Goal: Task Accomplishment & Management: Use online tool/utility

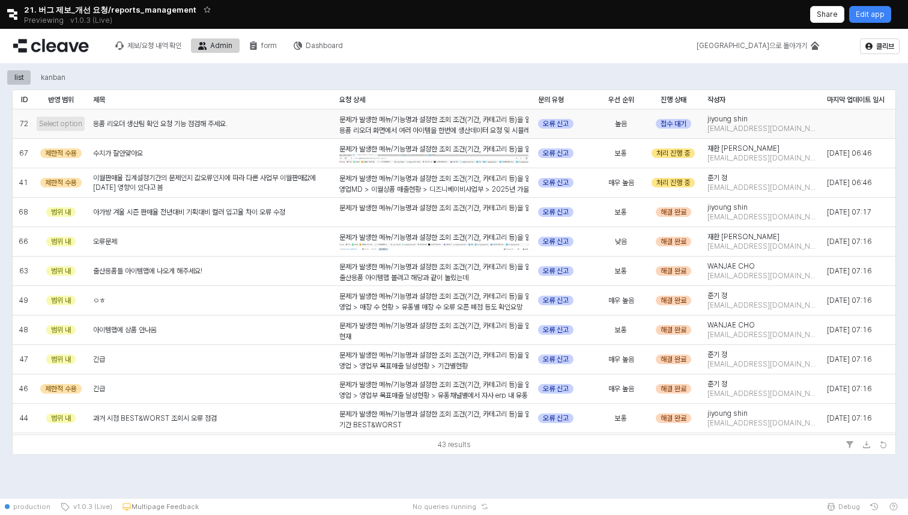
click at [59, 120] on span "Select option" at bounding box center [60, 124] width 43 height 10
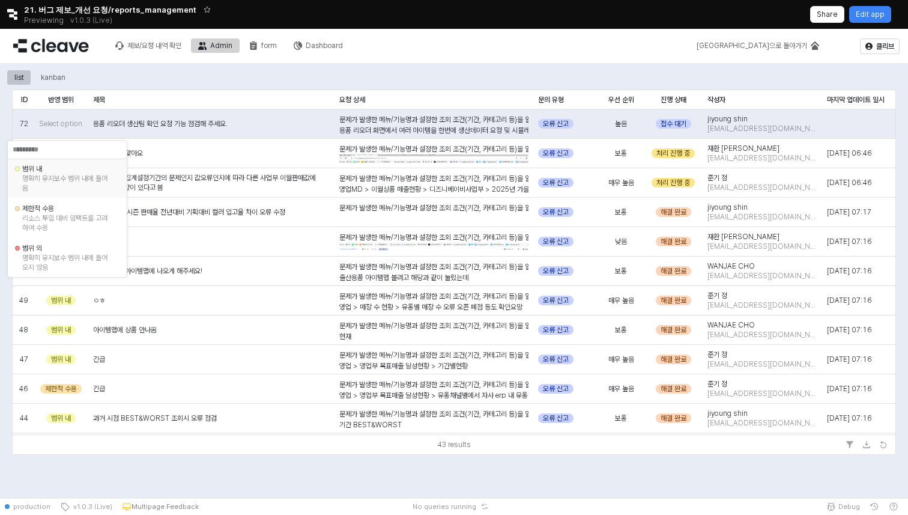
click at [87, 171] on div "범위 내" at bounding box center [67, 169] width 90 height 10
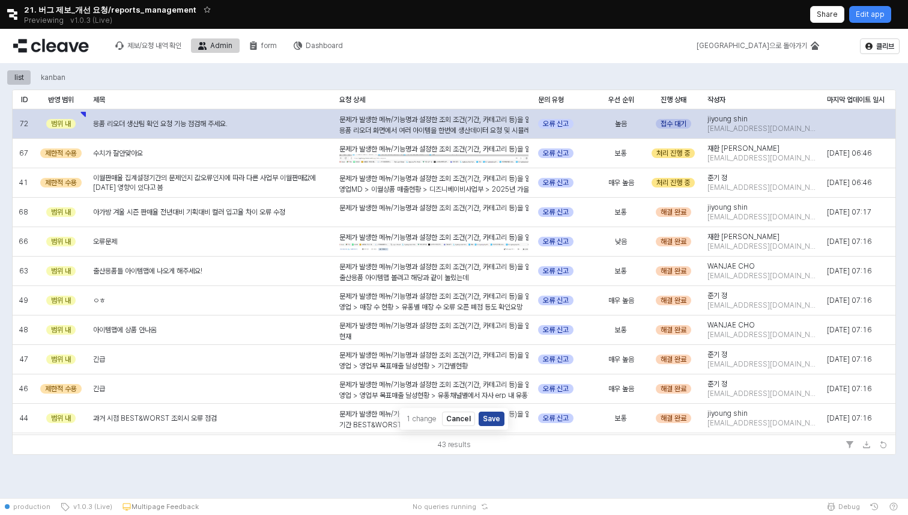
click at [674, 126] on div "접수 대기" at bounding box center [673, 124] width 35 height 10
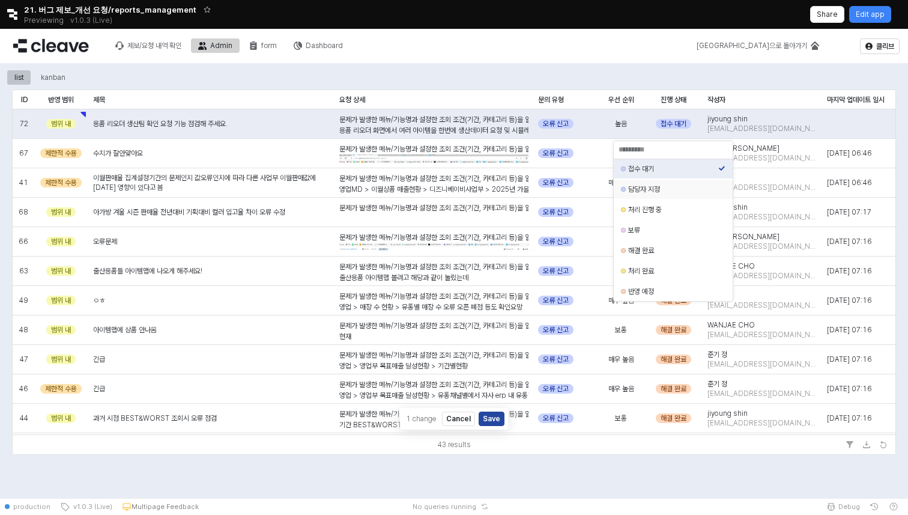
click at [690, 193] on div "담당자 지정" at bounding box center [673, 189] width 90 height 10
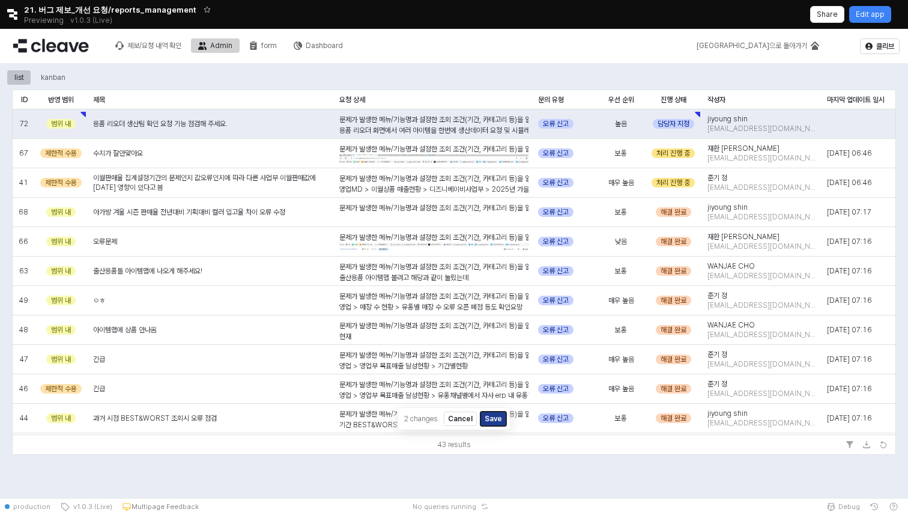
click at [496, 421] on button "Save" at bounding box center [494, 419] width 26 height 14
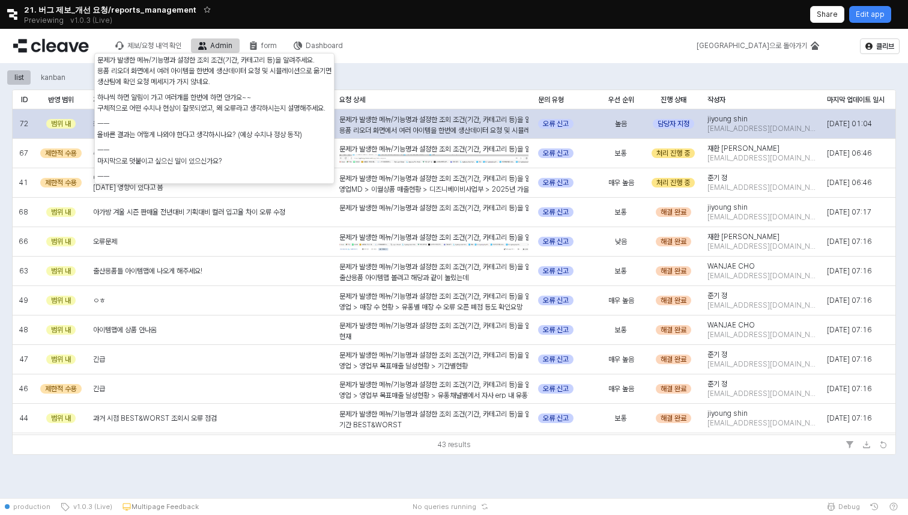
click at [476, 119] on div "문제가 발생한 메뉴/기능명과 설정한 조회 조건(기간, 카테고리 등)을 알려주세요. 용품 리오더 화면에서 여러 아이템을 한번에 생산데이터 요청 …" at bounding box center [433, 172] width 189 height 117
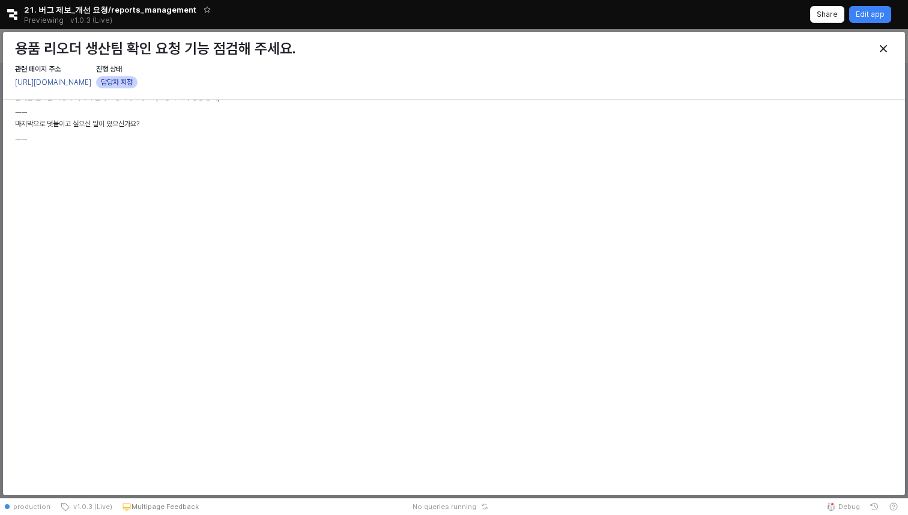
scroll to position [359, 0]
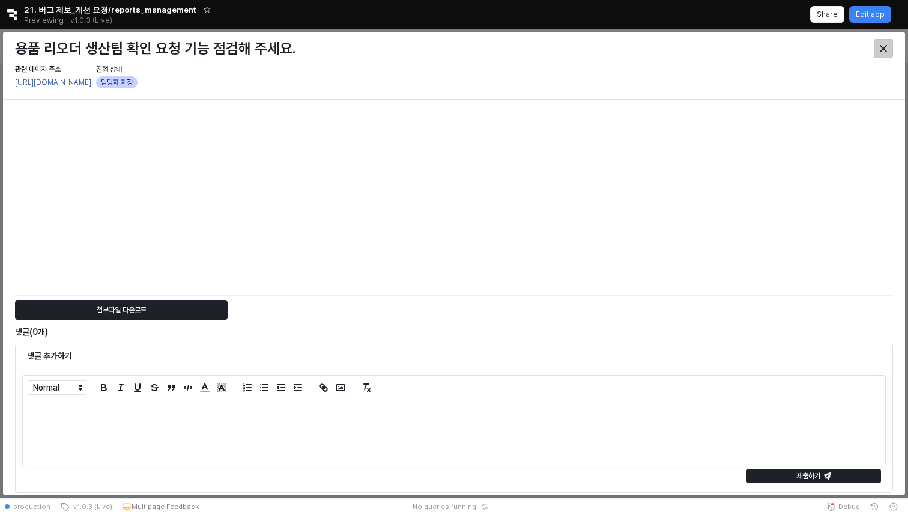
click at [881, 50] on icon "Close" at bounding box center [883, 48] width 7 height 7
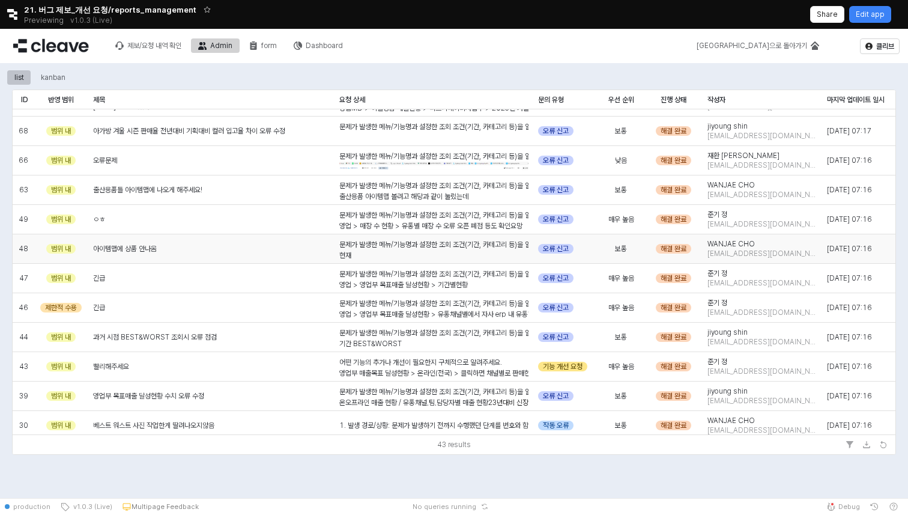
scroll to position [0, 0]
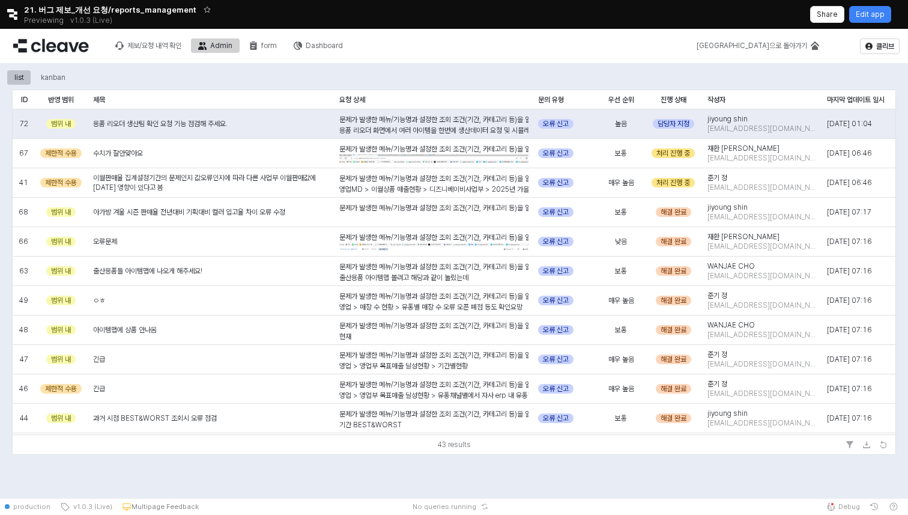
click at [442, 117] on div "문제가 발생한 메뉴/기능명과 설정한 조회 조건(기간, 카테고리 등)을 알려주세요. 용품 리오더 화면에서 여러 아이템을 한번에 생산데이터 요청 …" at bounding box center [433, 172] width 189 height 117
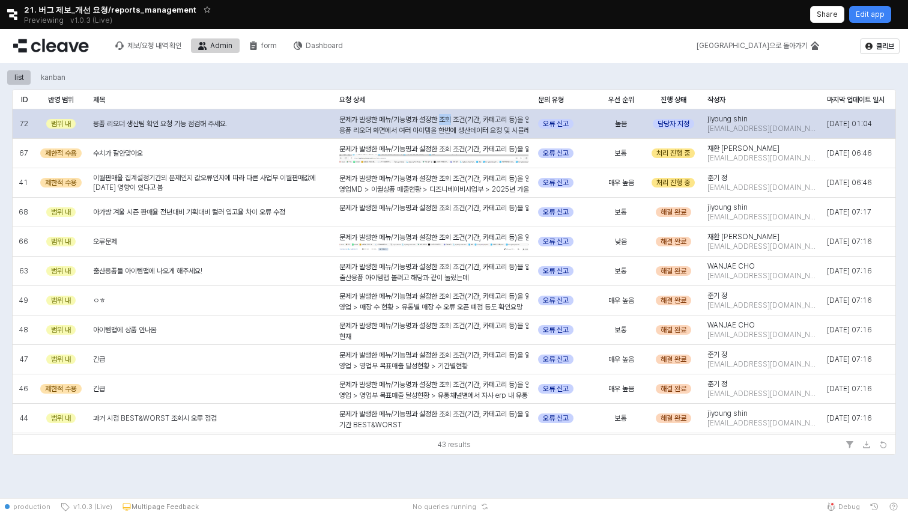
click at [442, 117] on div "문제가 발생한 메뉴/기능명과 설정한 조회 조건(기간, 카테고리 등)을 알려주세요. 용품 리오더 화면에서 여러 아이템을 한번에 생산데이터 요청 …" at bounding box center [433, 172] width 189 height 117
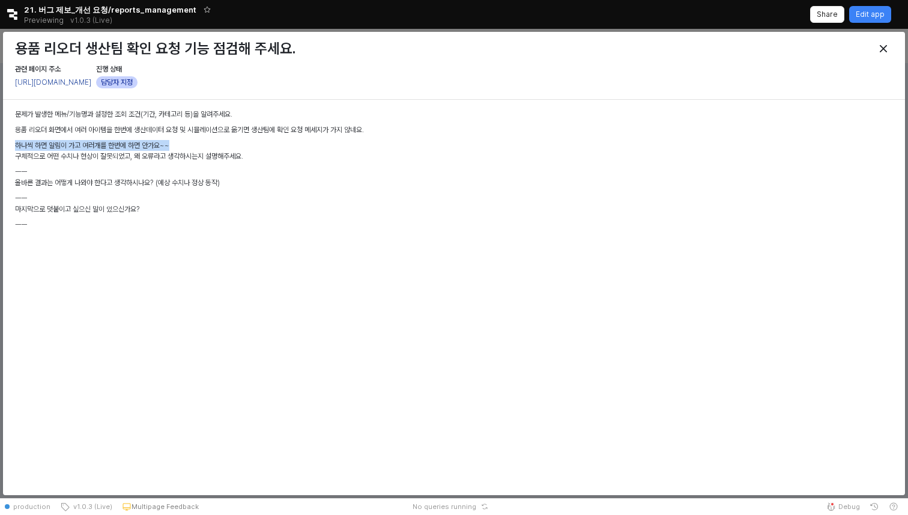
drag, startPoint x: 16, startPoint y: 142, endPoint x: 198, endPoint y: 141, distance: 182.1
click at [198, 141] on p "하나씩 하면 알림이 가고 여러개를 한번에 하면 안가요~~" at bounding box center [454, 145] width 878 height 11
click at [219, 151] on div "문제가 발생한 메뉴/기능명과 설정한 조회 조건(기간, 카테고리 등)을 알려주세요. 용품 리오더 화면에서 여러 아이템을 한번에 생산데이터 요청 …" at bounding box center [454, 172] width 878 height 126
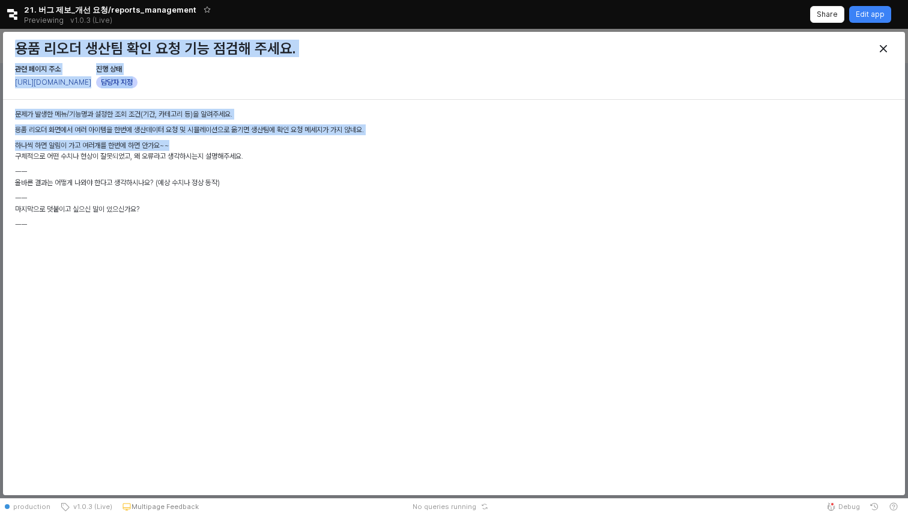
drag, startPoint x: 174, startPoint y: 145, endPoint x: 4, endPoint y: 120, distance: 171.9
click at [3, 120] on div "문제가 발생한 메뉴/기능명과 설정한 조회 조건(기간, 카테고리 등)을 알려주세요. 용품 리오더 화면에서 여러 아이템을 한번에 생산데이터 요청 …" at bounding box center [454, 475] width 902 height 750
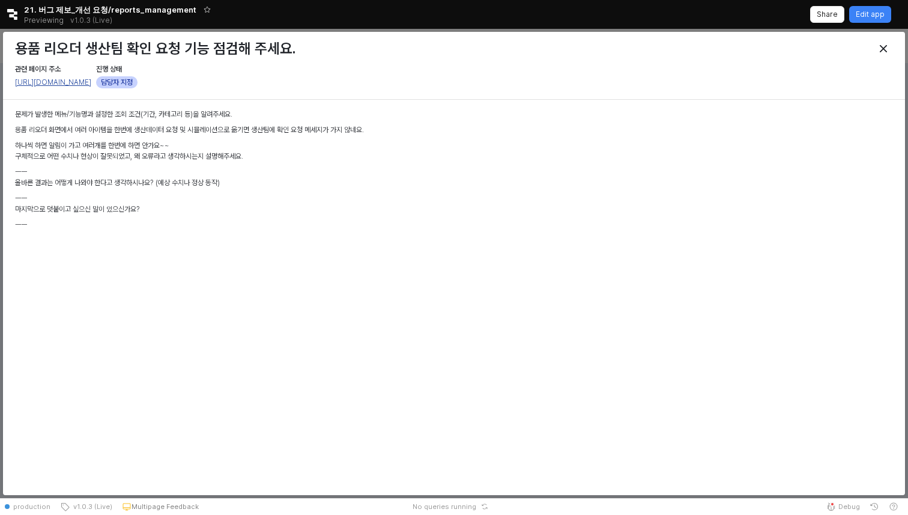
click at [91, 82] on link "https://agabang.cleave.work/app/reorder_simulation_supplies_agabang" at bounding box center [53, 82] width 76 height 8
drag, startPoint x: 91, startPoint y: 144, endPoint x: 216, endPoint y: 151, distance: 125.8
click at [216, 151] on div "문제가 발생한 메뉴/기능명과 설정한 조회 조건(기간, 카테고리 등)을 알려주세요. 용품 리오더 화면에서 여러 아이템을 한번에 생산데이터 요청 …" at bounding box center [454, 172] width 878 height 126
click at [230, 167] on p "ㅡㅡ" at bounding box center [454, 171] width 878 height 11
drag, startPoint x: 85, startPoint y: 146, endPoint x: 190, endPoint y: 146, distance: 105.7
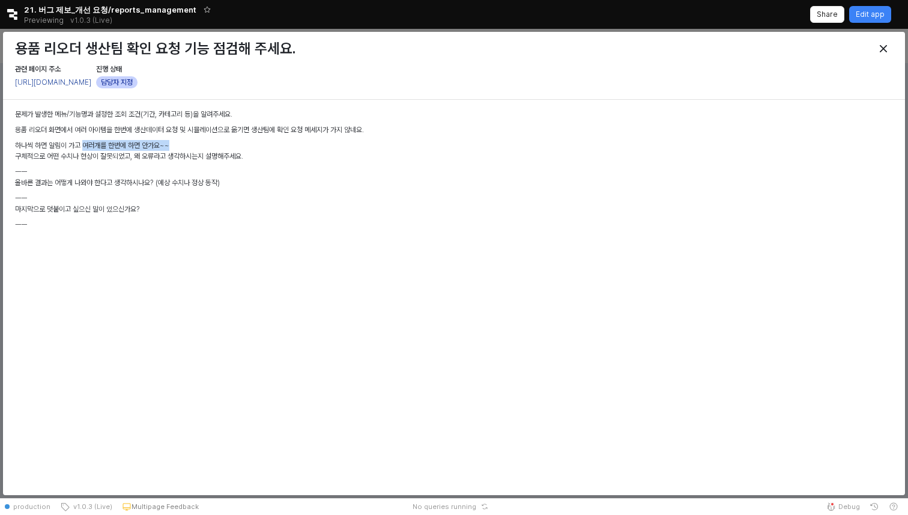
click at [190, 146] on p "하나씩 하면 알림이 가고 여러개를 한번에 하면 안가요~~" at bounding box center [454, 145] width 878 height 11
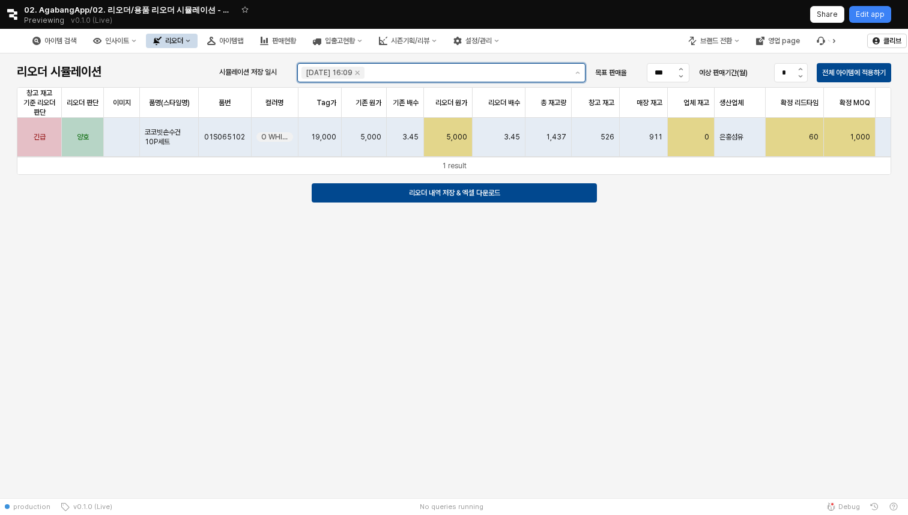
click at [443, 70] on input "시뮬레이션 저장 일시" at bounding box center [467, 73] width 200 height 12
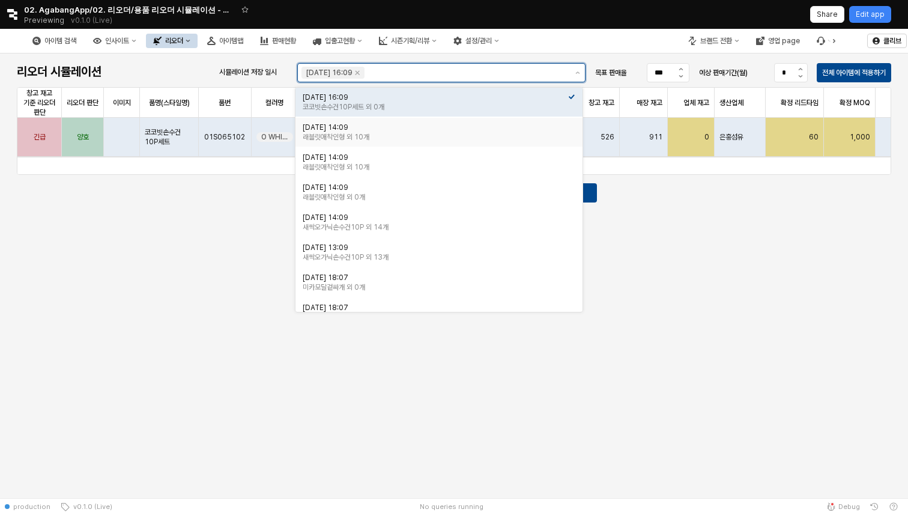
click at [430, 132] on div "래블릿애착인형 외 10개" at bounding box center [436, 137] width 266 height 10
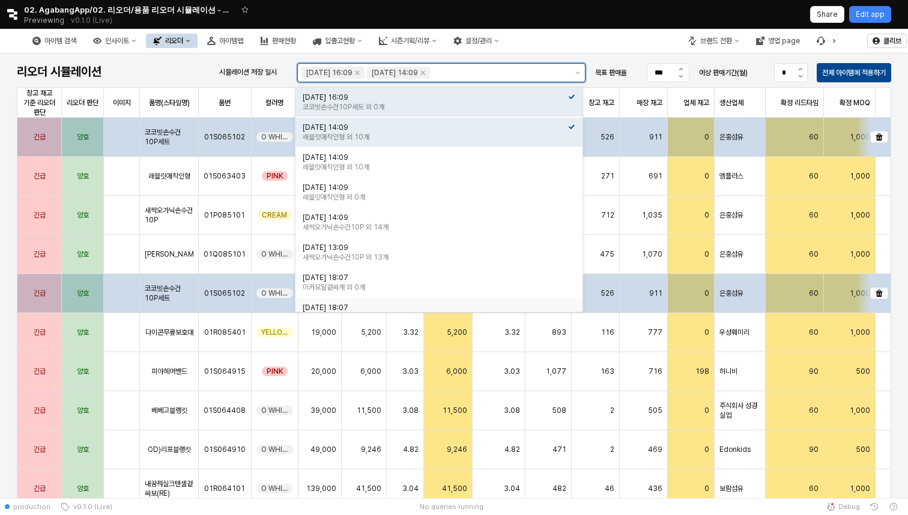
scroll to position [15, 0]
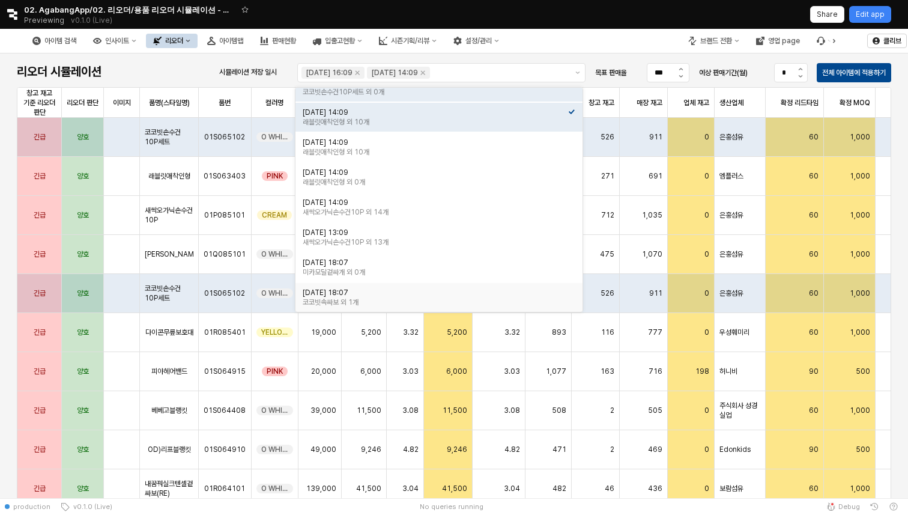
click at [7, 229] on div "리오더 시뮬레이션 시뮬레이션 저장 일시 2025-09-12 16:09 2025-09-12 14:09 목표 판매율 *** 예상 판매기간(월) *…" at bounding box center [454, 344] width 908 height 582
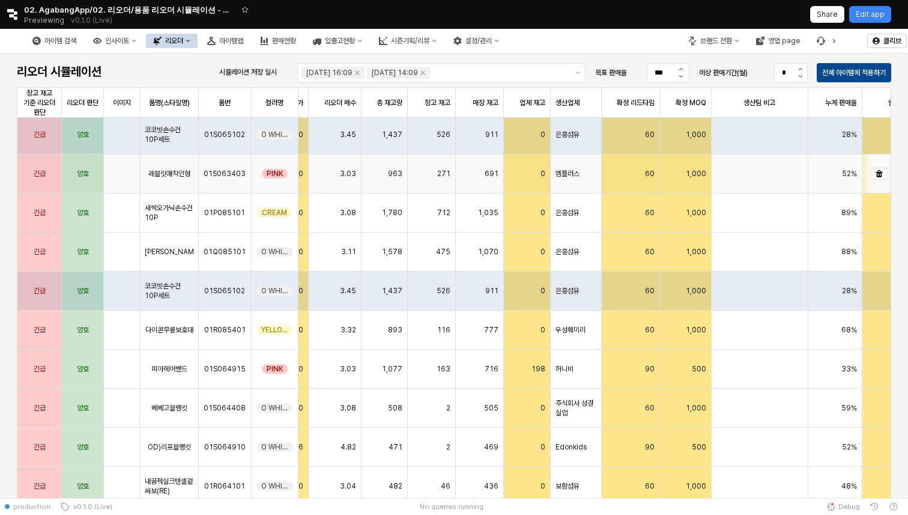
scroll to position [2, 0]
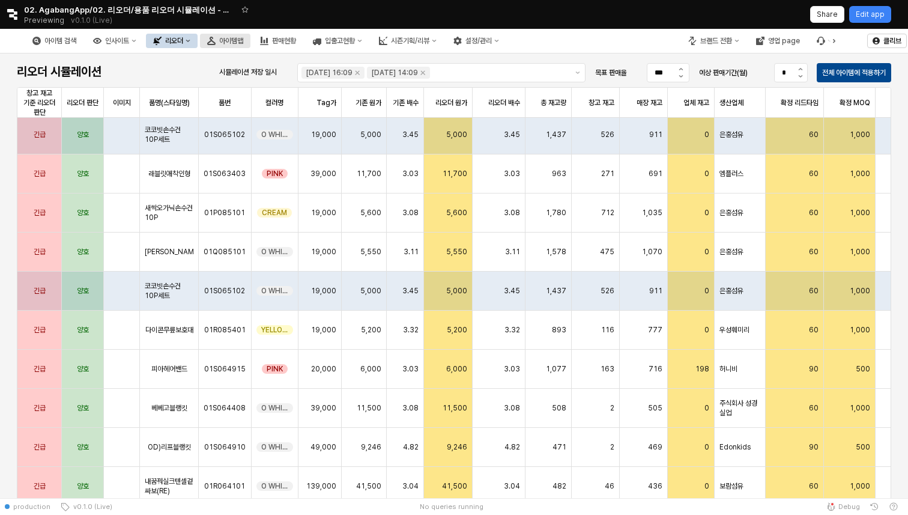
click at [248, 34] on button "아이템맵" at bounding box center [225, 41] width 50 height 14
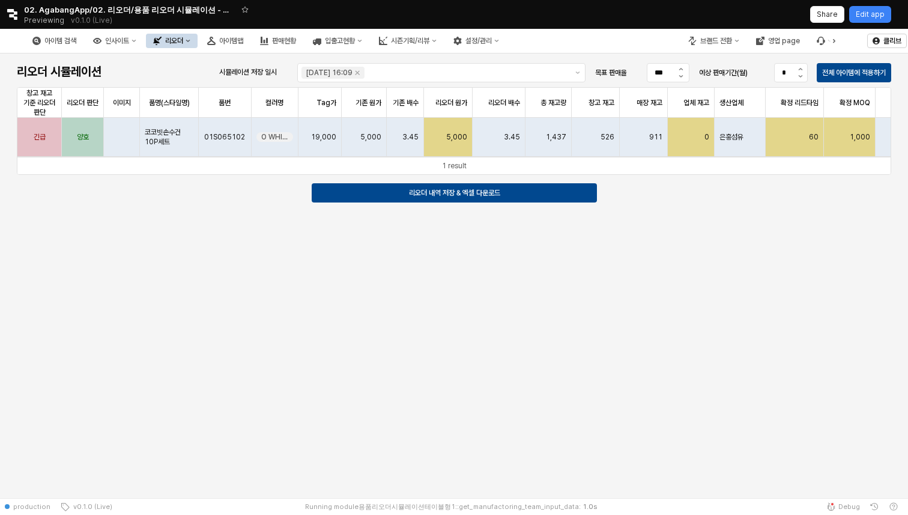
click at [183, 44] on div "리오더" at bounding box center [174, 41] width 18 height 8
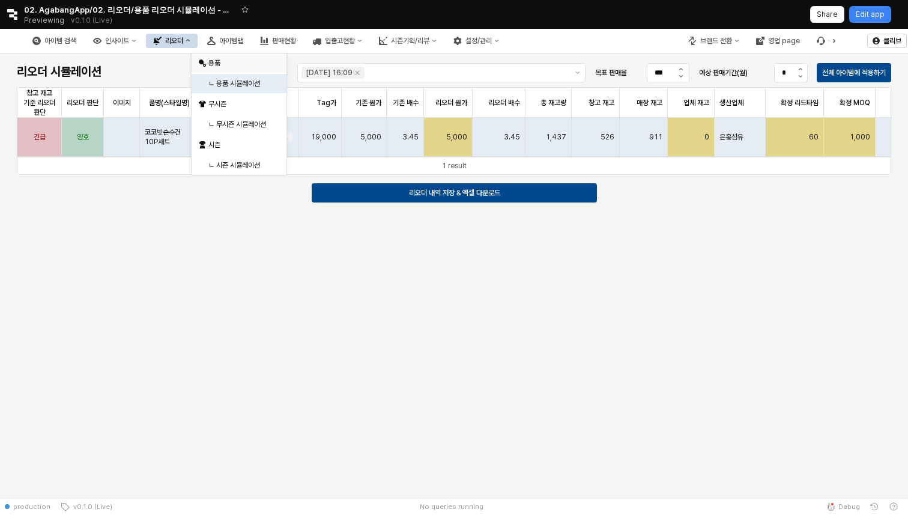
click at [266, 64] on div "용품" at bounding box center [240, 63] width 64 height 10
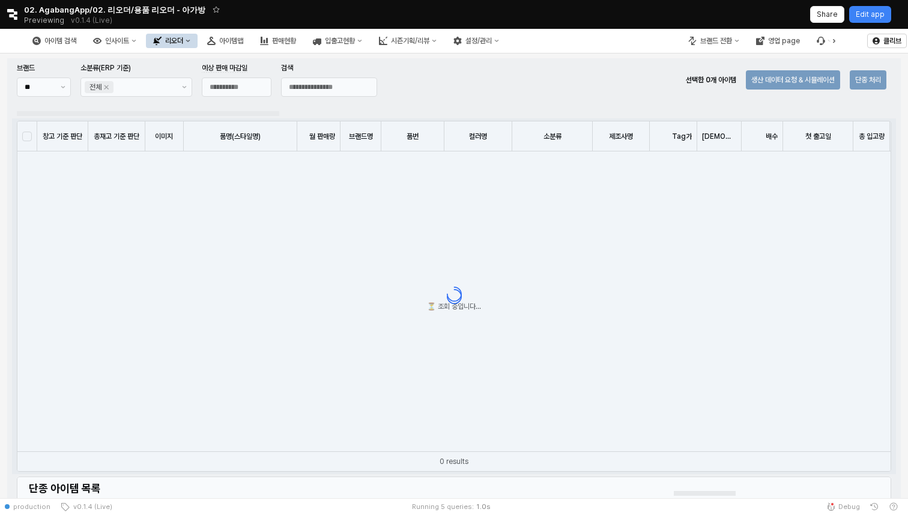
type input "**********"
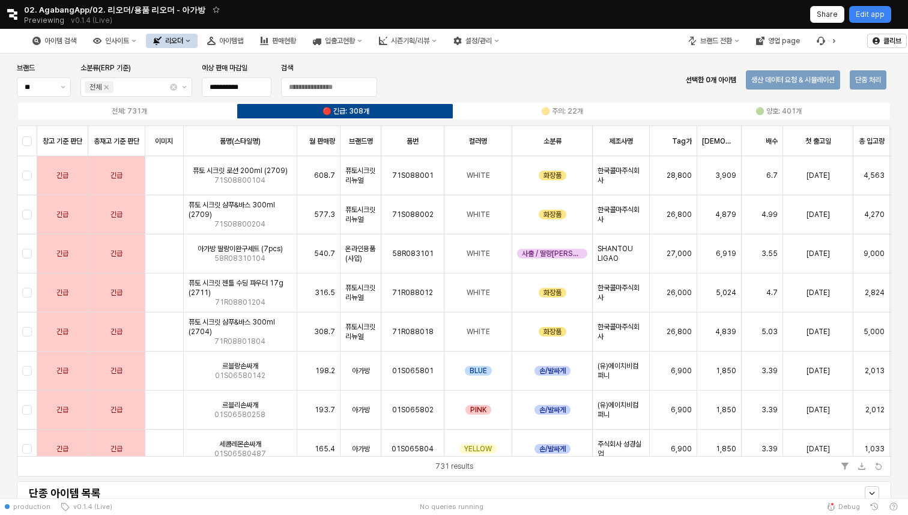
click at [10, 22] on div "Retool logo 02. AgabangApp/02. 리오더/용품 리오더 - 아가방 Previewing v0.1.4 (Live) Share …" at bounding box center [454, 14] width 908 height 29
click at [12, 10] on icon "Retool logo" at bounding box center [12, 14] width 10 height 11
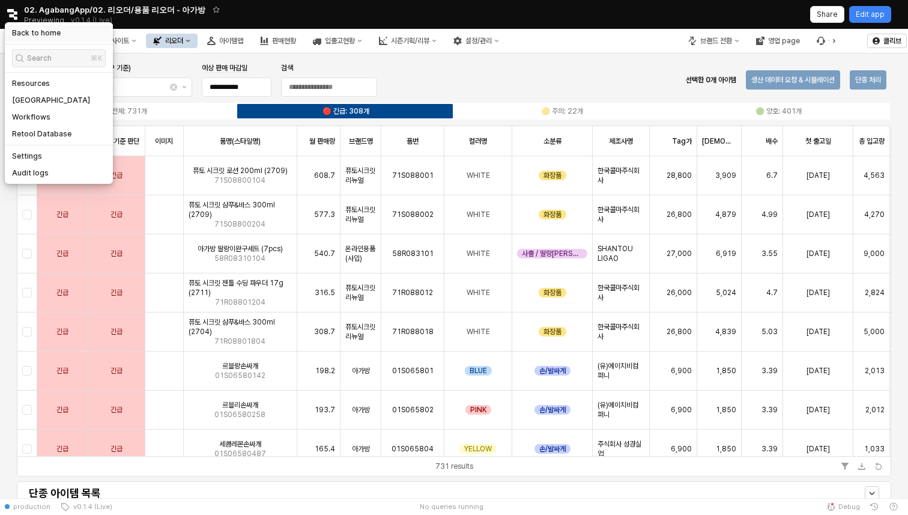
drag, startPoint x: 12, startPoint y: 19, endPoint x: 54, endPoint y: 38, distance: 46.0
click at [54, 38] on div "**********" at bounding box center [454, 257] width 908 height 515
click at [44, 28] on h5 "Back to home" at bounding box center [36, 33] width 49 height 10
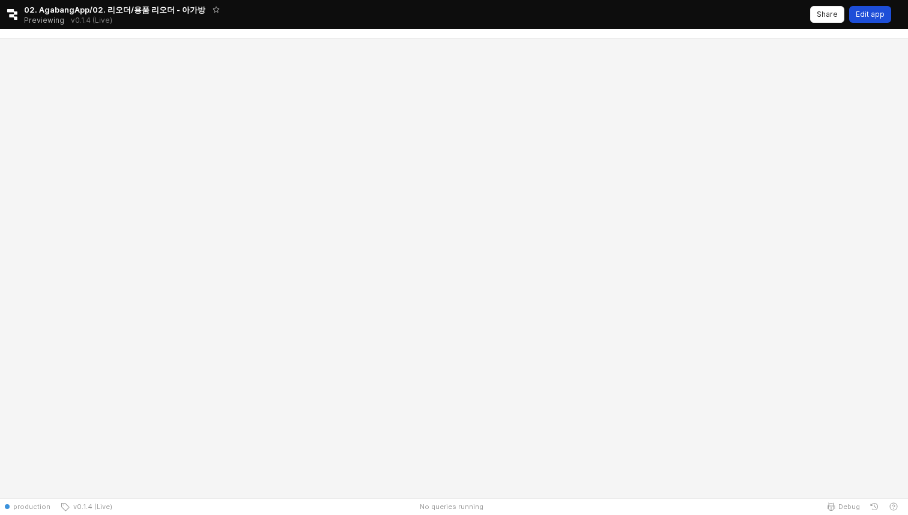
click at [875, 11] on p "Edit app" at bounding box center [870, 15] width 29 height 10
